Goal: Task Accomplishment & Management: Use online tool/utility

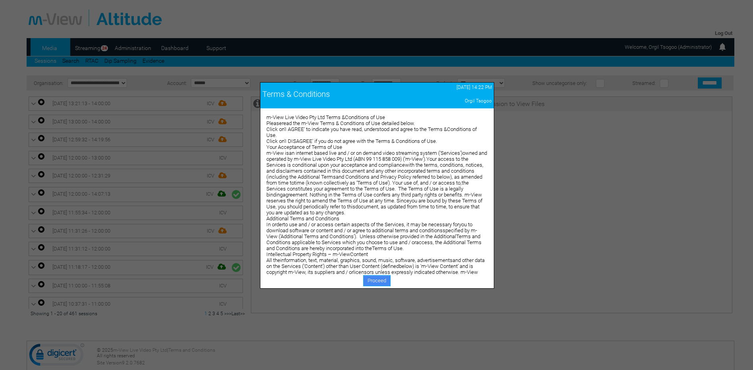
click at [375, 285] on link "Proceed" at bounding box center [376, 280] width 27 height 11
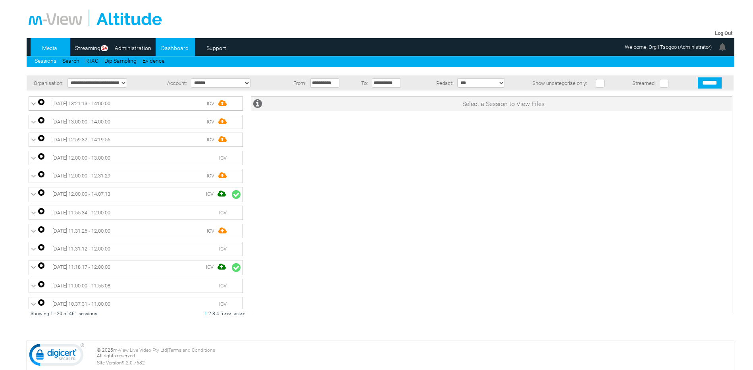
click at [167, 45] on link "Dashboard" at bounding box center [175, 48] width 38 height 12
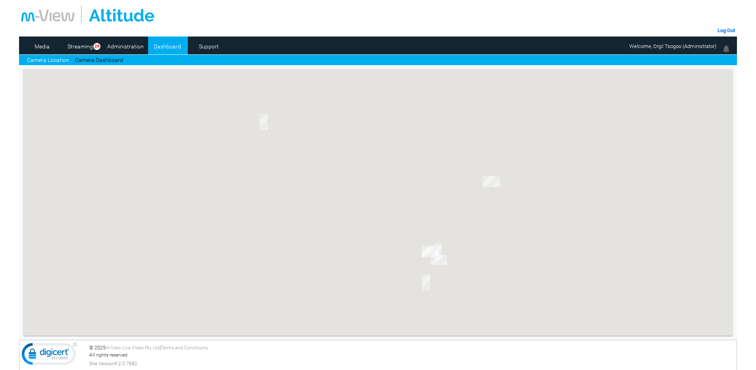
click at [59, 58] on link "Camera Location" at bounding box center [48, 60] width 42 height 8
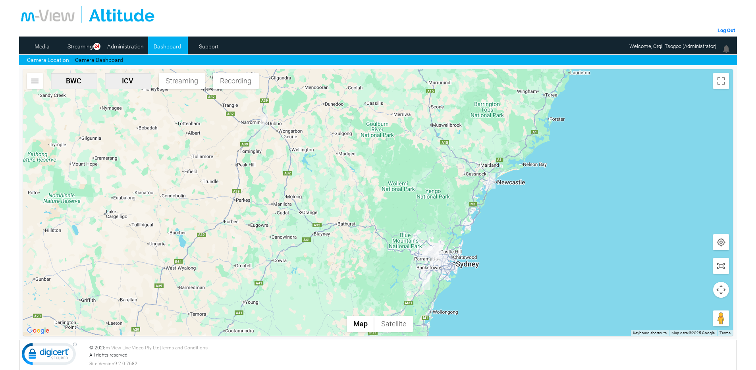
click at [29, 78] on button "button" at bounding box center [35, 81] width 16 height 16
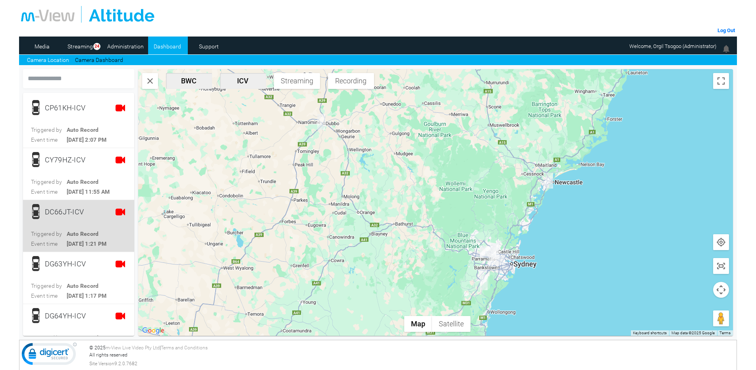
click at [74, 217] on div "DC66JT-ICV" at bounding box center [67, 212] width 44 height 16
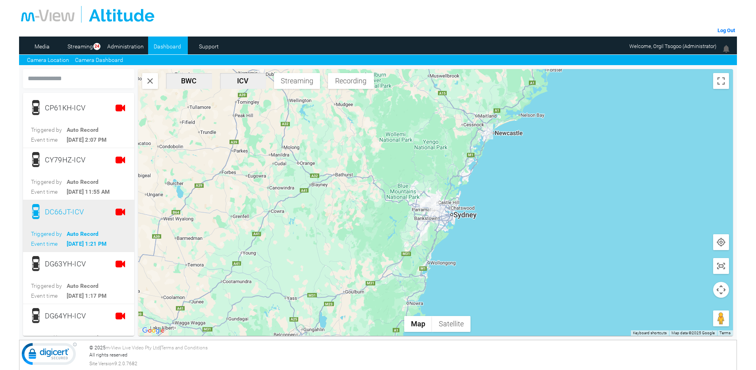
click at [104, 61] on link "Camera Dashboard" at bounding box center [99, 60] width 48 height 8
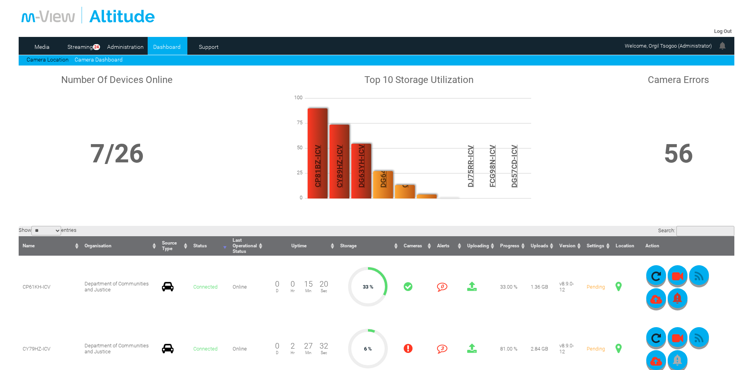
click at [685, 231] on input "Search:" at bounding box center [705, 231] width 58 height 10
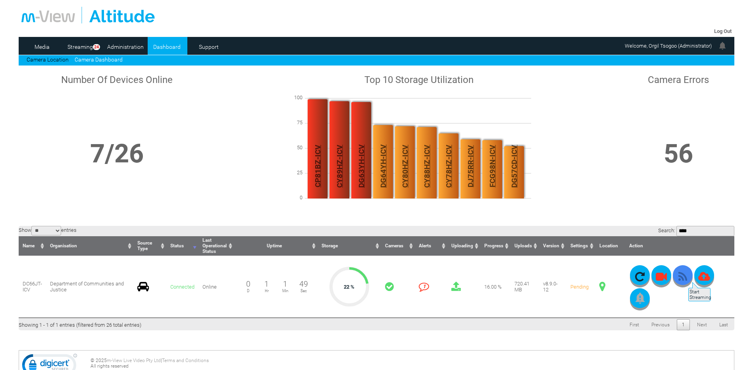
type input "****"
click at [687, 278] on icon "button" at bounding box center [683, 276] width 20 height 11
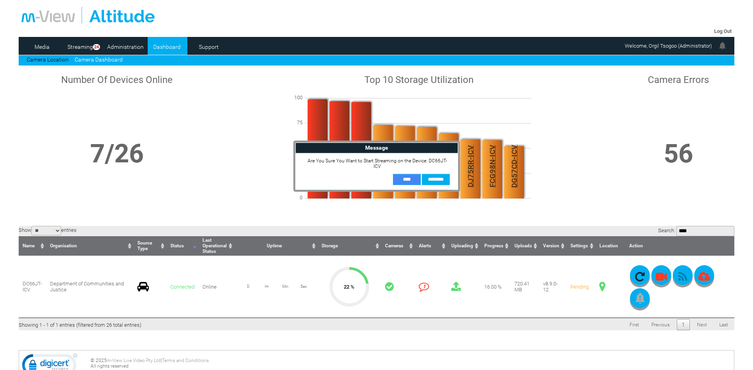
click at [396, 174] on input "**" at bounding box center [407, 179] width 28 height 11
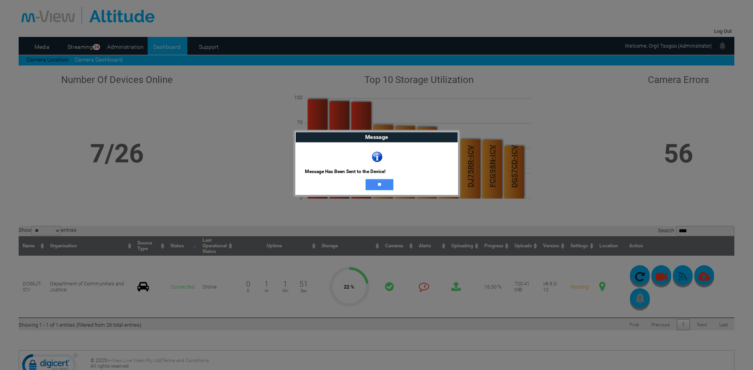
click at [381, 184] on input "**" at bounding box center [380, 184] width 28 height 11
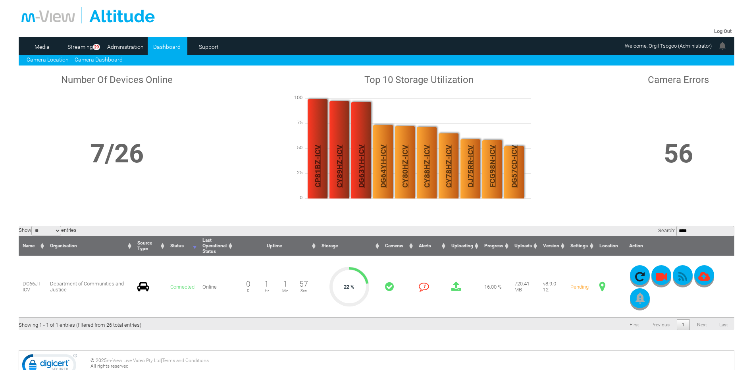
click at [65, 59] on link "Camera Location" at bounding box center [48, 59] width 42 height 6
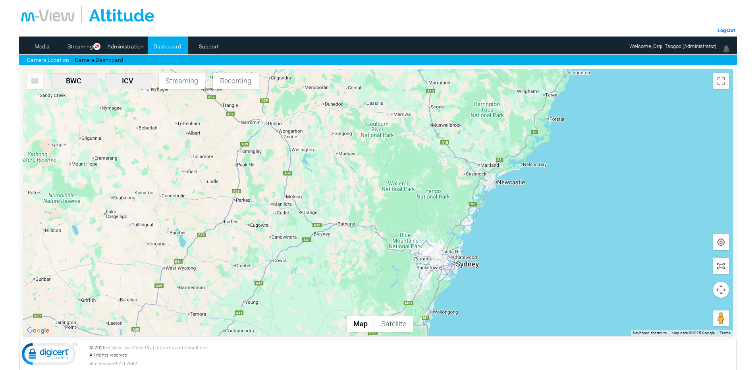
click at [32, 77] on img "button" at bounding box center [35, 81] width 10 height 10
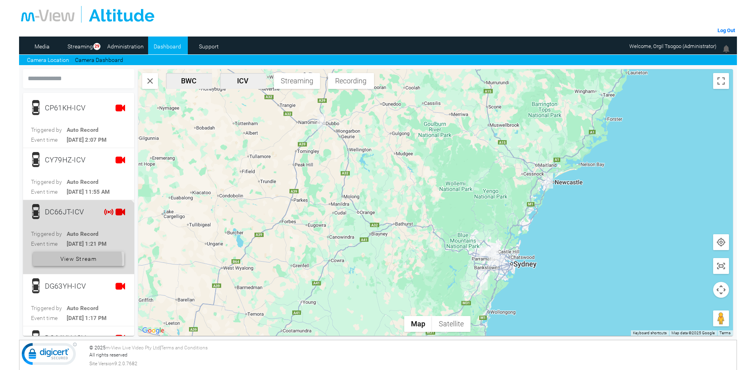
click at [72, 261] on span "View Stream" at bounding box center [78, 259] width 37 height 14
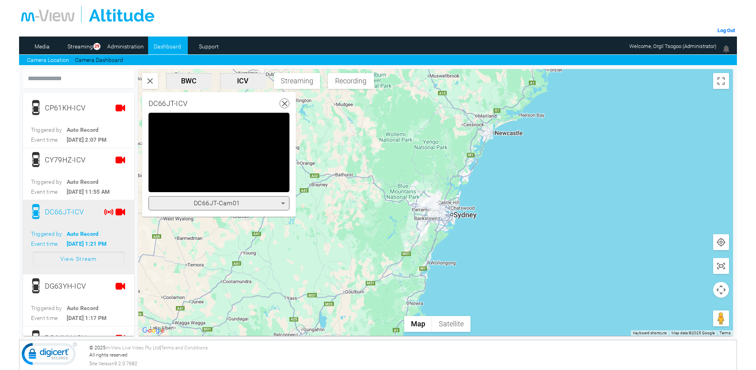
click at [253, 205] on div "DC66JT-Cam01" at bounding box center [217, 203] width 128 height 10
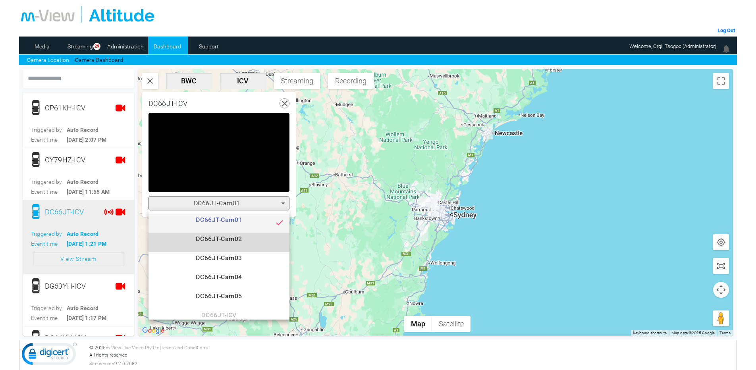
click at [243, 236] on span "DC66JT-Cam02" at bounding box center [219, 242] width 128 height 16
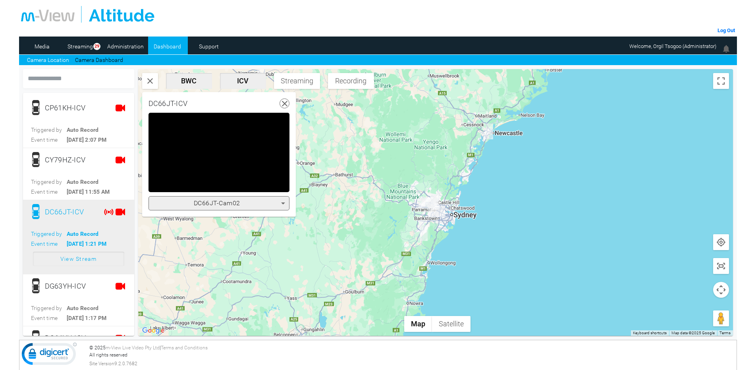
click at [251, 203] on div "DC66JT-Cam02" at bounding box center [217, 203] width 128 height 10
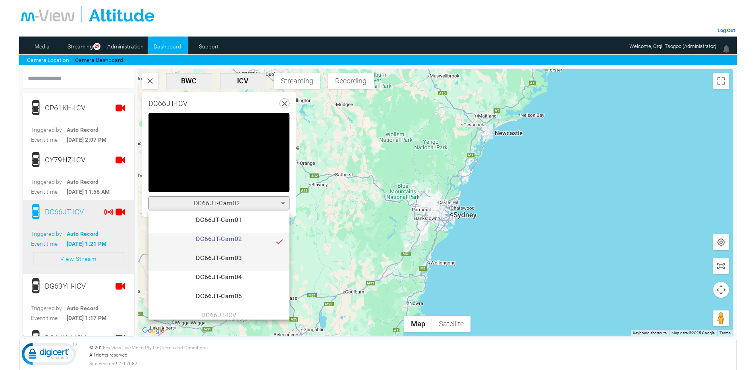
click at [250, 254] on span "DC66JT-Cam03" at bounding box center [219, 261] width 128 height 16
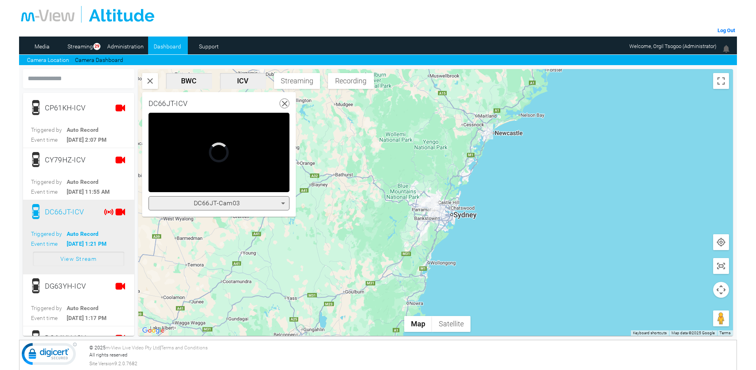
click at [248, 204] on div "DC66JT-Cam03" at bounding box center [217, 203] width 128 height 10
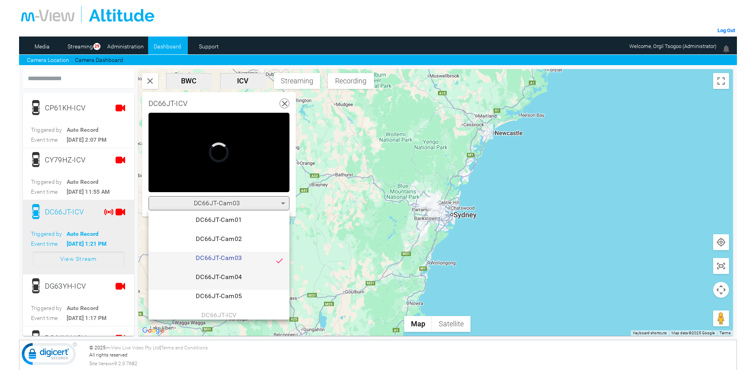
click at [237, 274] on span "DC66JT-Cam04" at bounding box center [219, 280] width 128 height 16
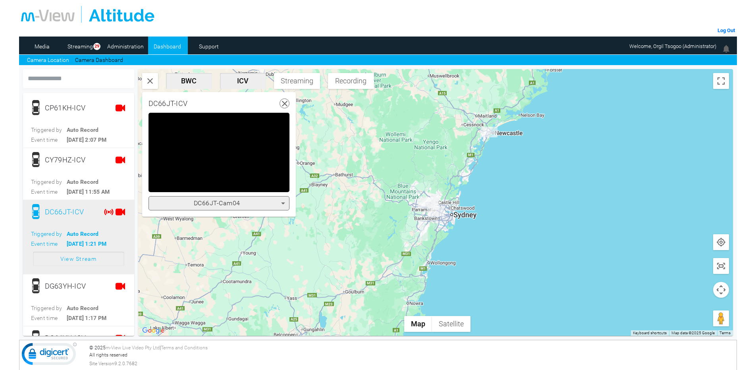
click at [214, 209] on div "DC66JT-Cam04" at bounding box center [218, 203] width 141 height 14
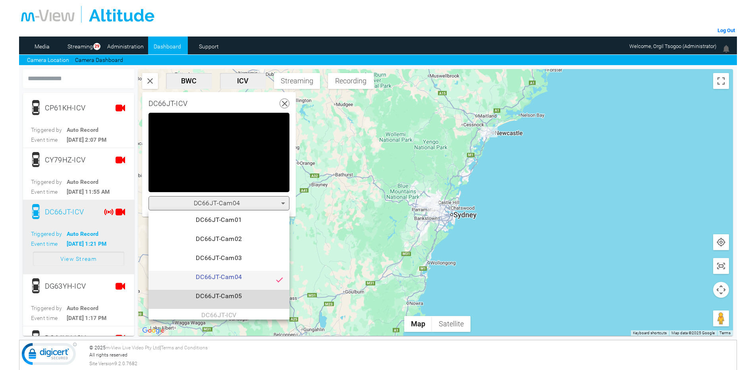
click at [232, 296] on span "DC66JT-Cam05" at bounding box center [219, 299] width 128 height 16
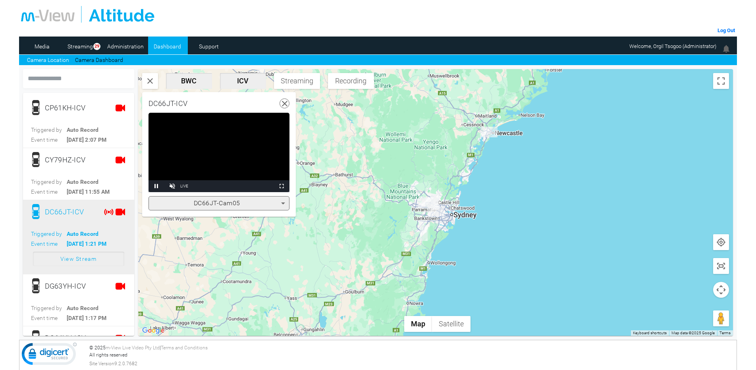
click at [227, 204] on span "DC66JT-Cam05" at bounding box center [217, 203] width 46 height 8
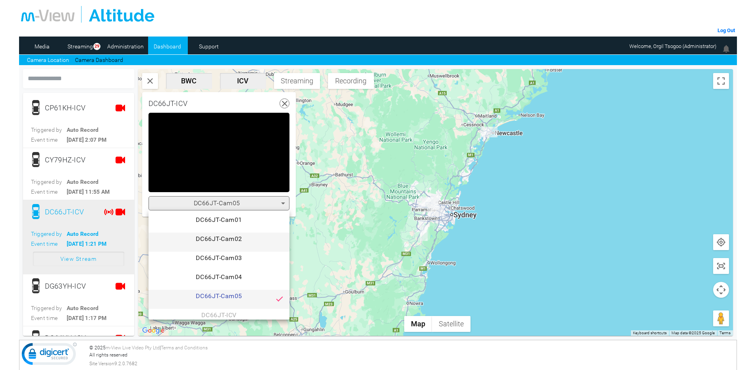
click at [229, 250] on mat-option "DC66JT-Cam02" at bounding box center [218, 242] width 141 height 19
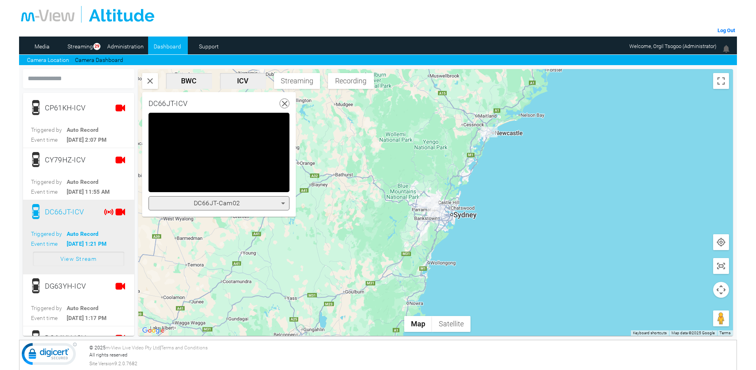
click at [233, 205] on span "DC66JT-Cam02" at bounding box center [217, 203] width 46 height 8
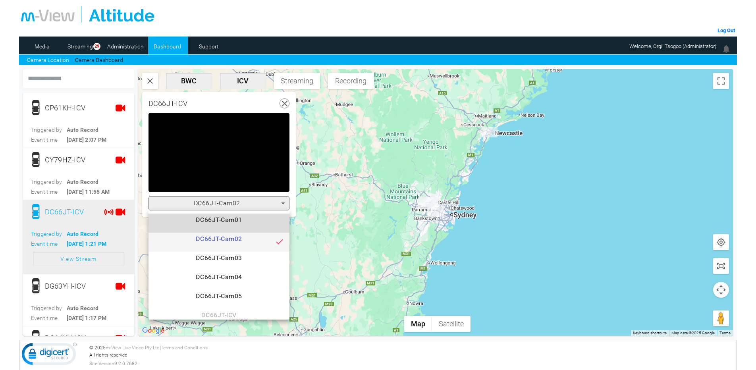
click at [226, 222] on span "DC66JT-Cam01" at bounding box center [219, 223] width 128 height 16
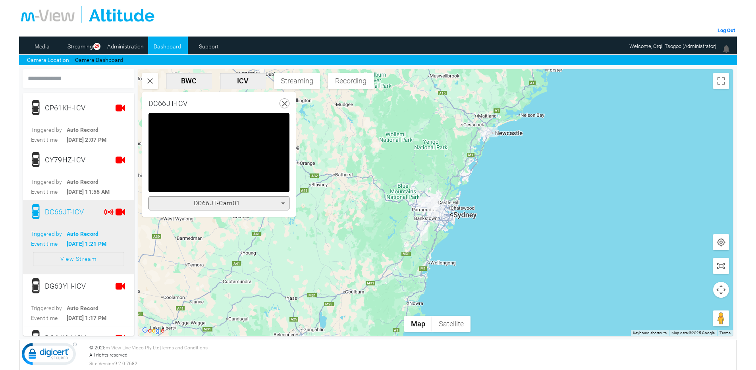
click at [236, 205] on span "DC66JT-Cam01" at bounding box center [217, 203] width 46 height 8
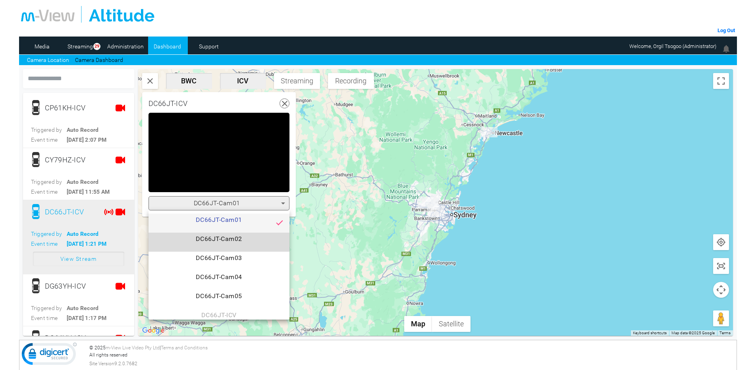
click at [231, 237] on span "DC66JT-Cam02" at bounding box center [219, 242] width 128 height 16
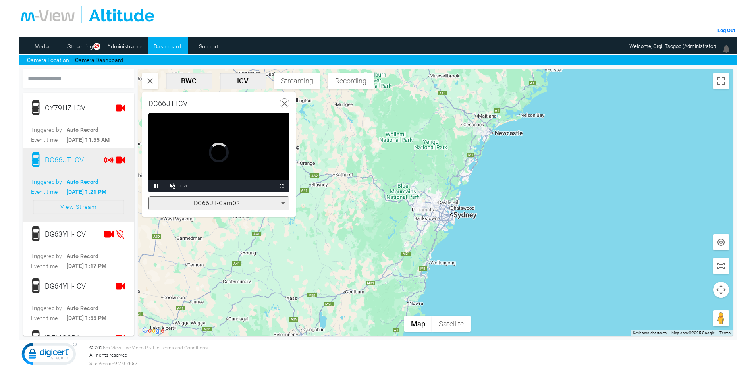
click at [283, 102] on use at bounding box center [285, 104] width 6 height 6
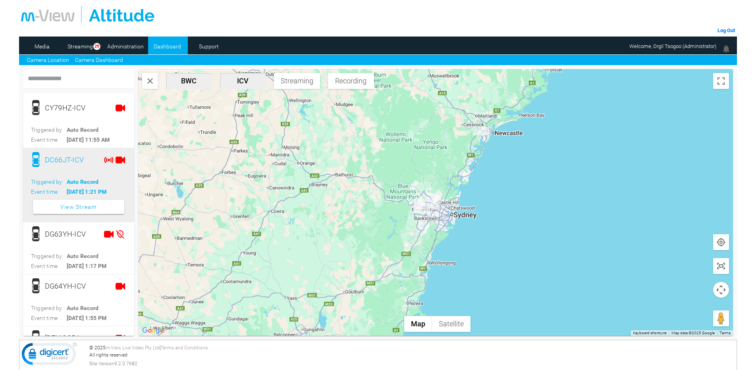
click at [98, 58] on link "Camera Dashboard" at bounding box center [99, 60] width 48 height 8
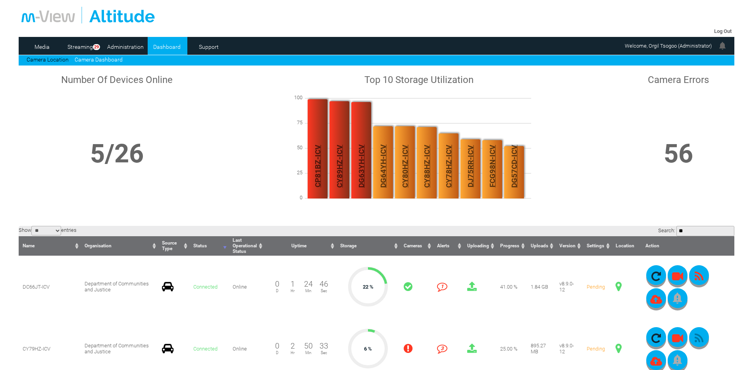
type input "**"
